Goal: Transaction & Acquisition: Purchase product/service

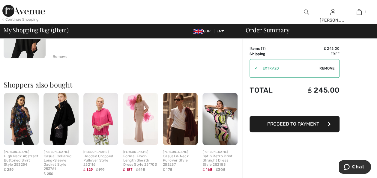
scroll to position [94, 0]
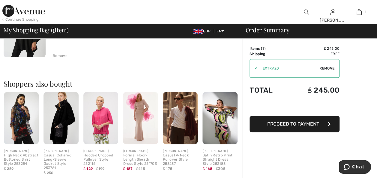
click at [18, 127] on img at bounding box center [21, 118] width 35 height 53
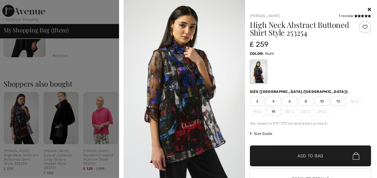
click at [368, 8] on icon at bounding box center [369, 9] width 3 height 5
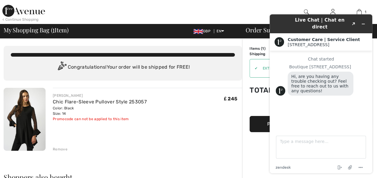
scroll to position [0, 0]
click at [364, 22] on icon "Minimize widget" at bounding box center [363, 24] width 4 height 4
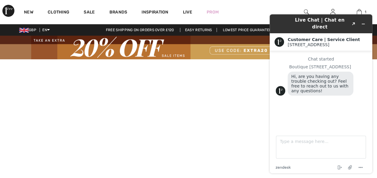
click at [213, 90] on video at bounding box center [188, 153] width 377 height 189
